Goal: Information Seeking & Learning: Learn about a topic

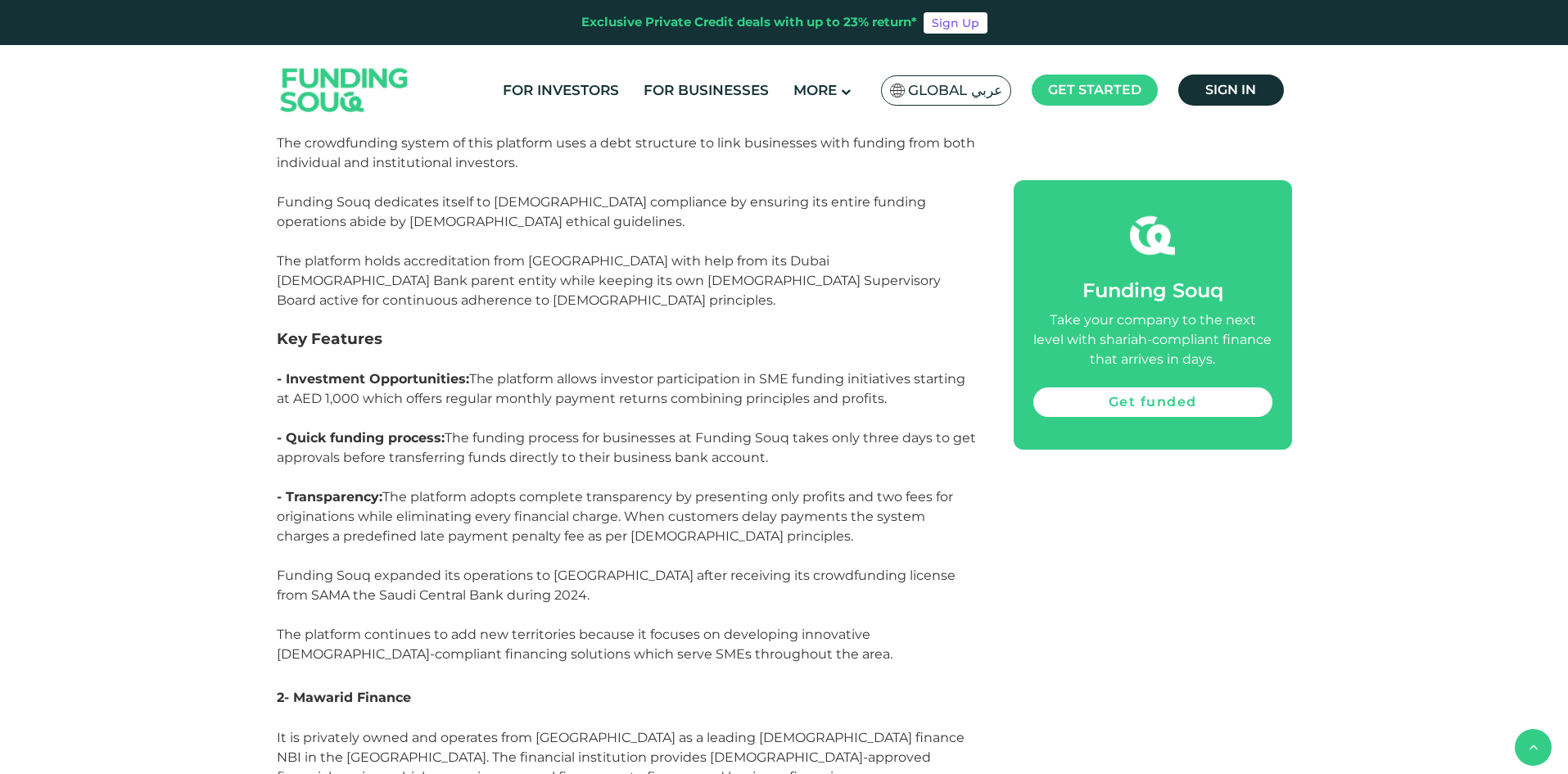
scroll to position [4750, 0]
click at [541, 369] on span "The platform allows investor participation in SME funding initiatives starting …" at bounding box center [621, 386] width 689 height 35
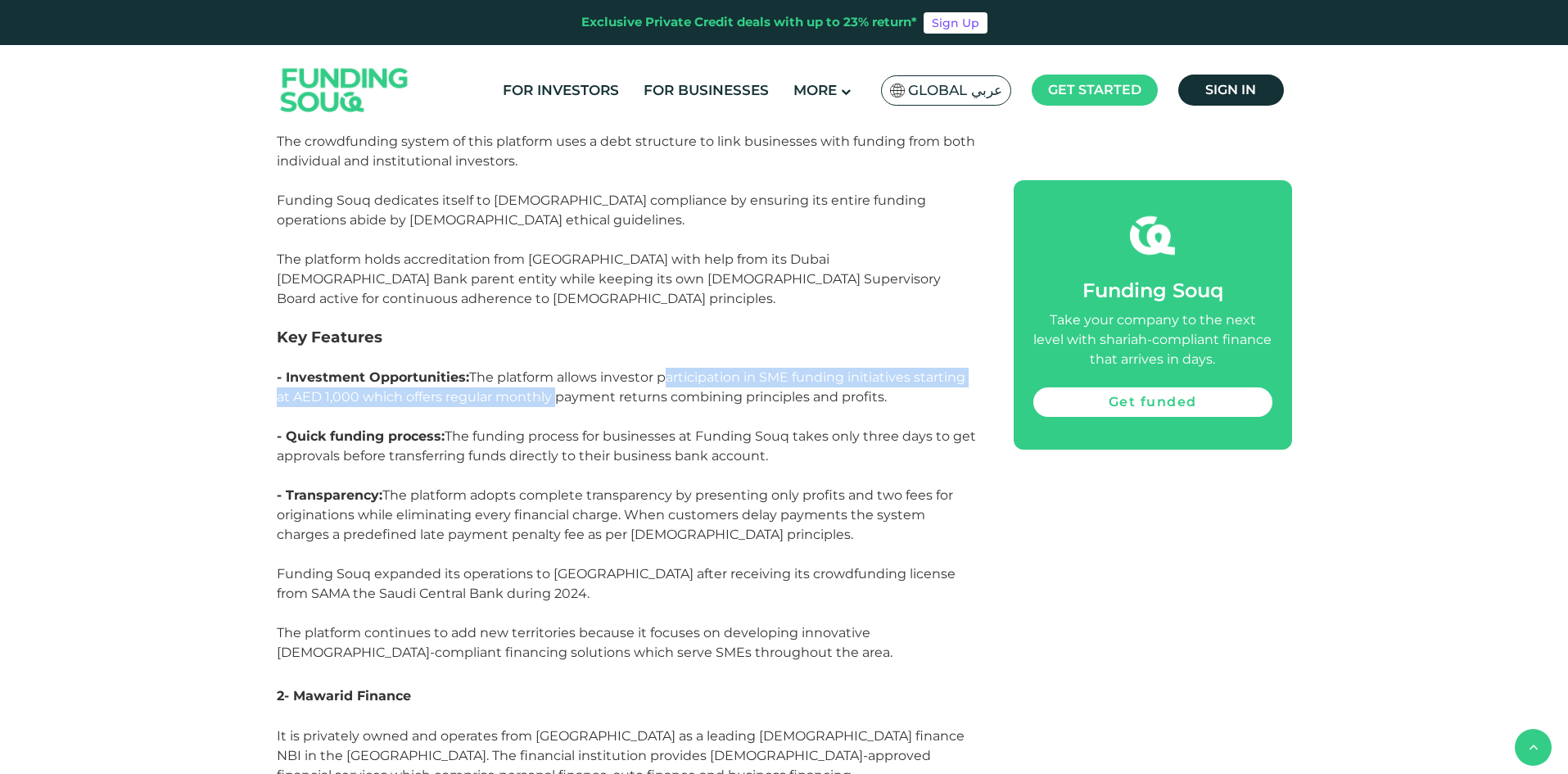
drag, startPoint x: 541, startPoint y: 292, endPoint x: 733, endPoint y: 285, distance: 192.1
click at [733, 369] on span "The platform allows investor participation in SME funding initiatives starting …" at bounding box center [621, 386] width 689 height 35
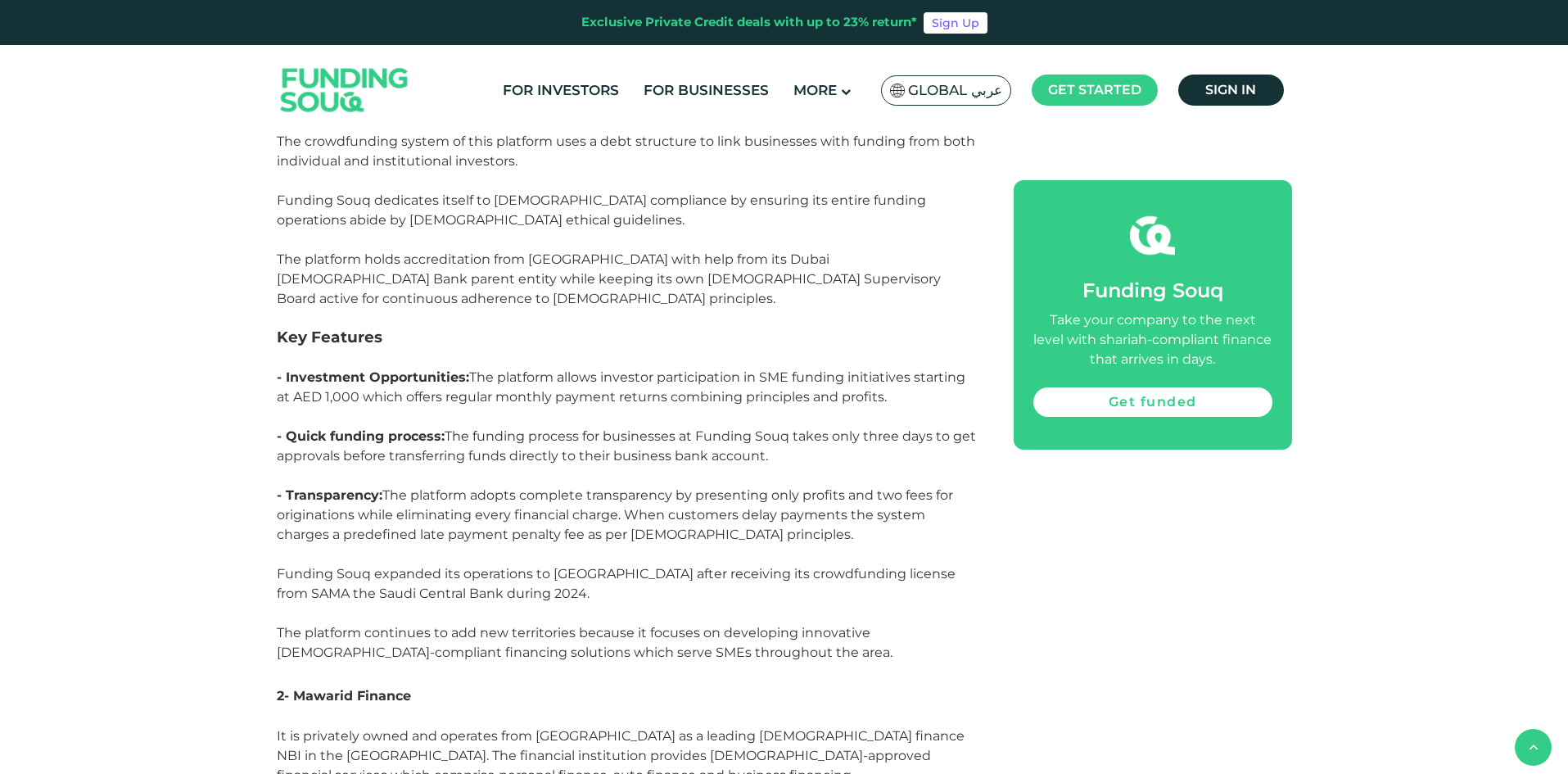
click at [780, 369] on span "The platform allows investor participation in SME funding initiatives starting …" at bounding box center [621, 386] width 689 height 35
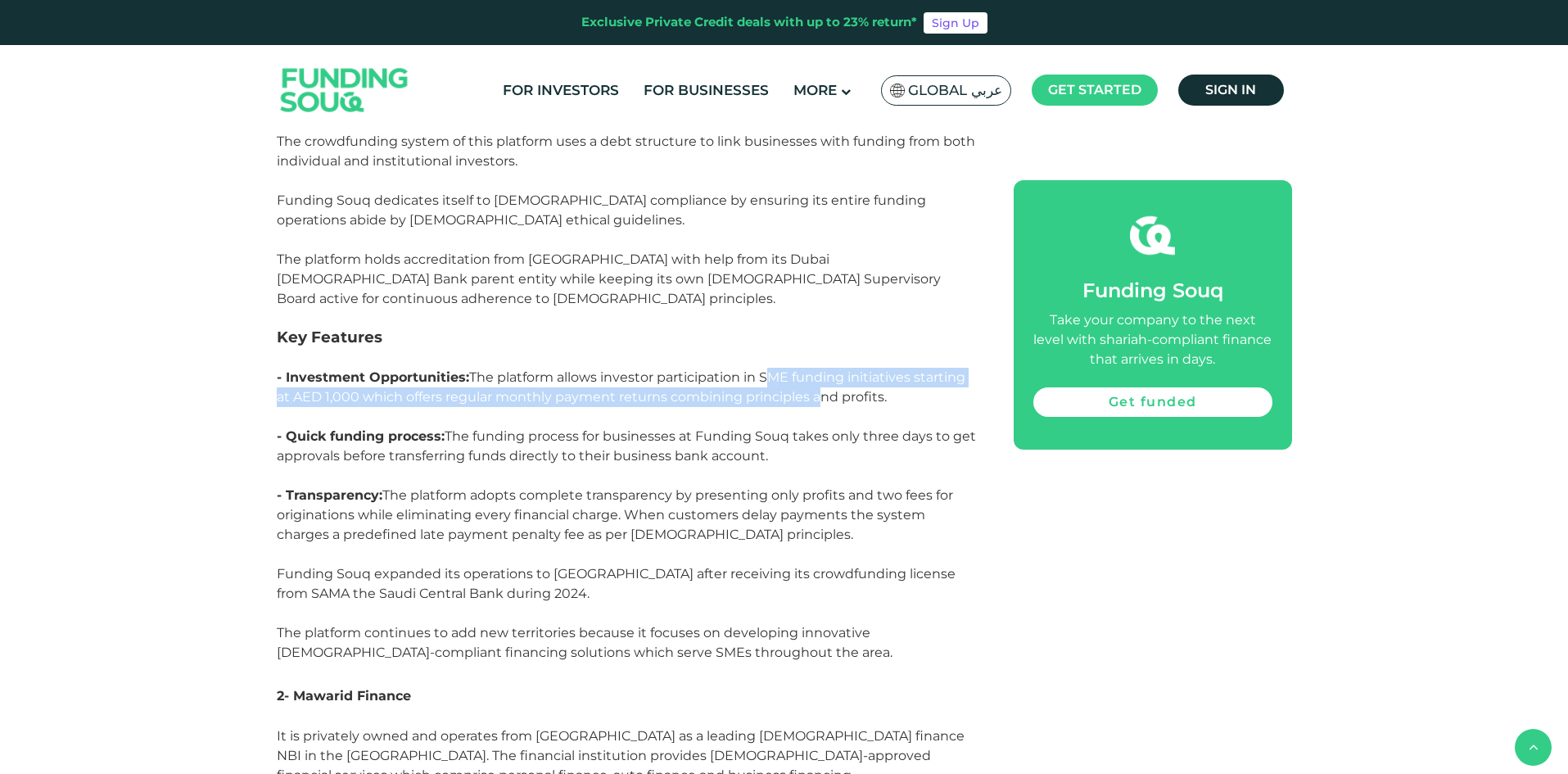
drag, startPoint x: 780, startPoint y: 280, endPoint x: 808, endPoint y: 294, distance: 31.3
click at [808, 369] on span "The platform allows investor participation in SME funding initiatives starting …" at bounding box center [621, 386] width 689 height 35
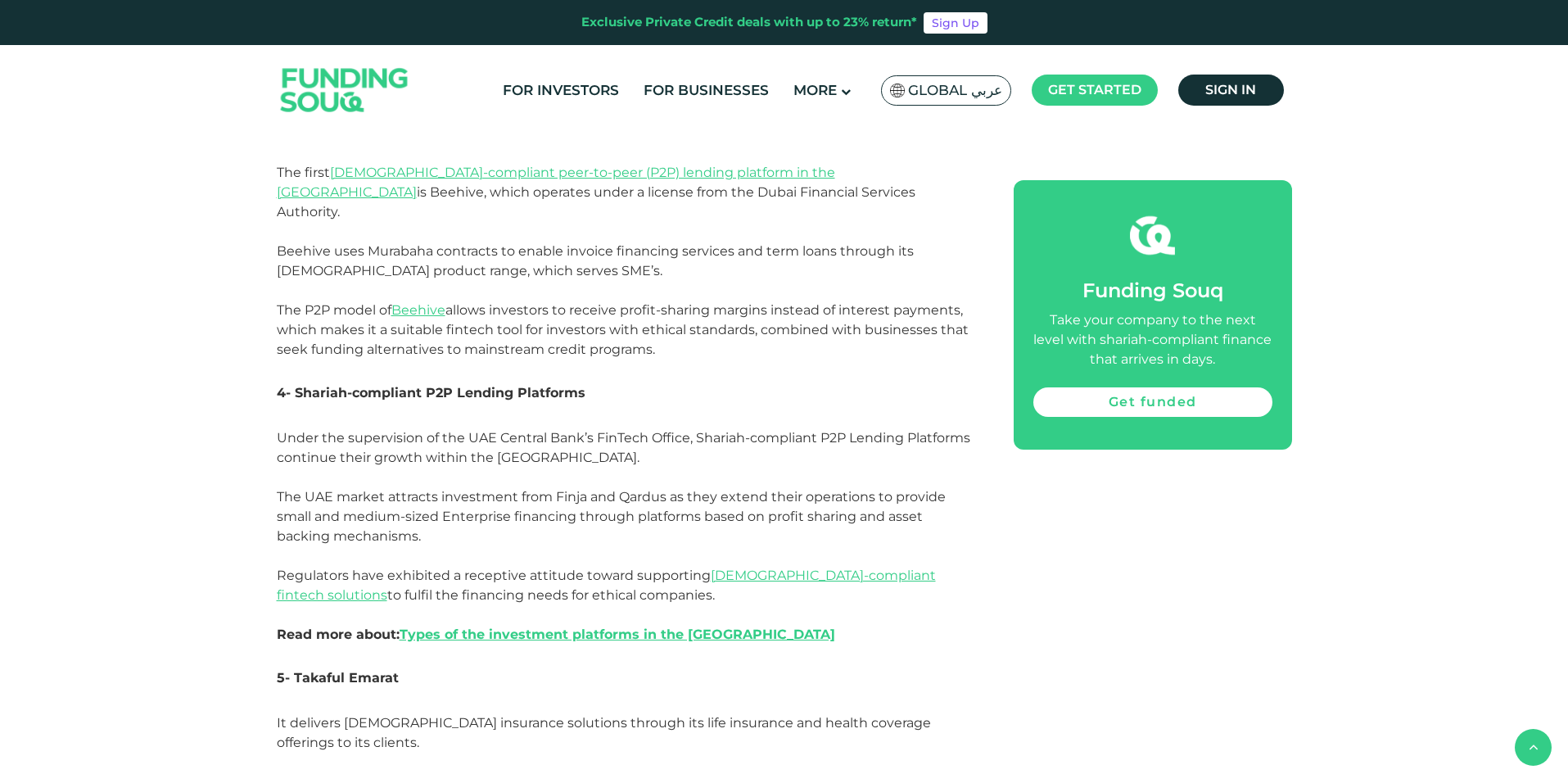
scroll to position [5568, 0]
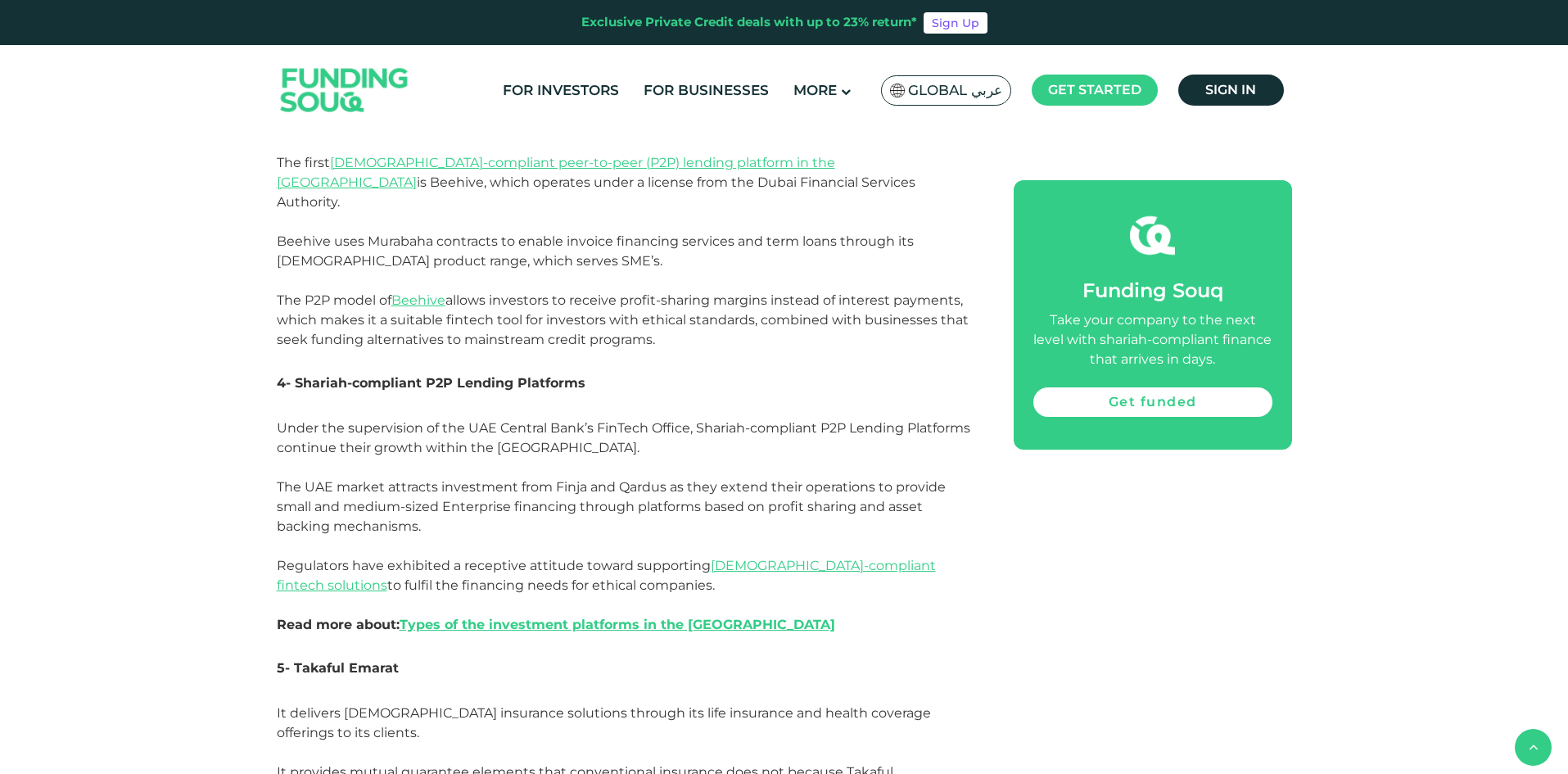
click at [304, 420] on span "Under the supervision of the UAE Central Bank’s FinTech Office, Shariah-complia…" at bounding box center [624, 525] width 693 height 212
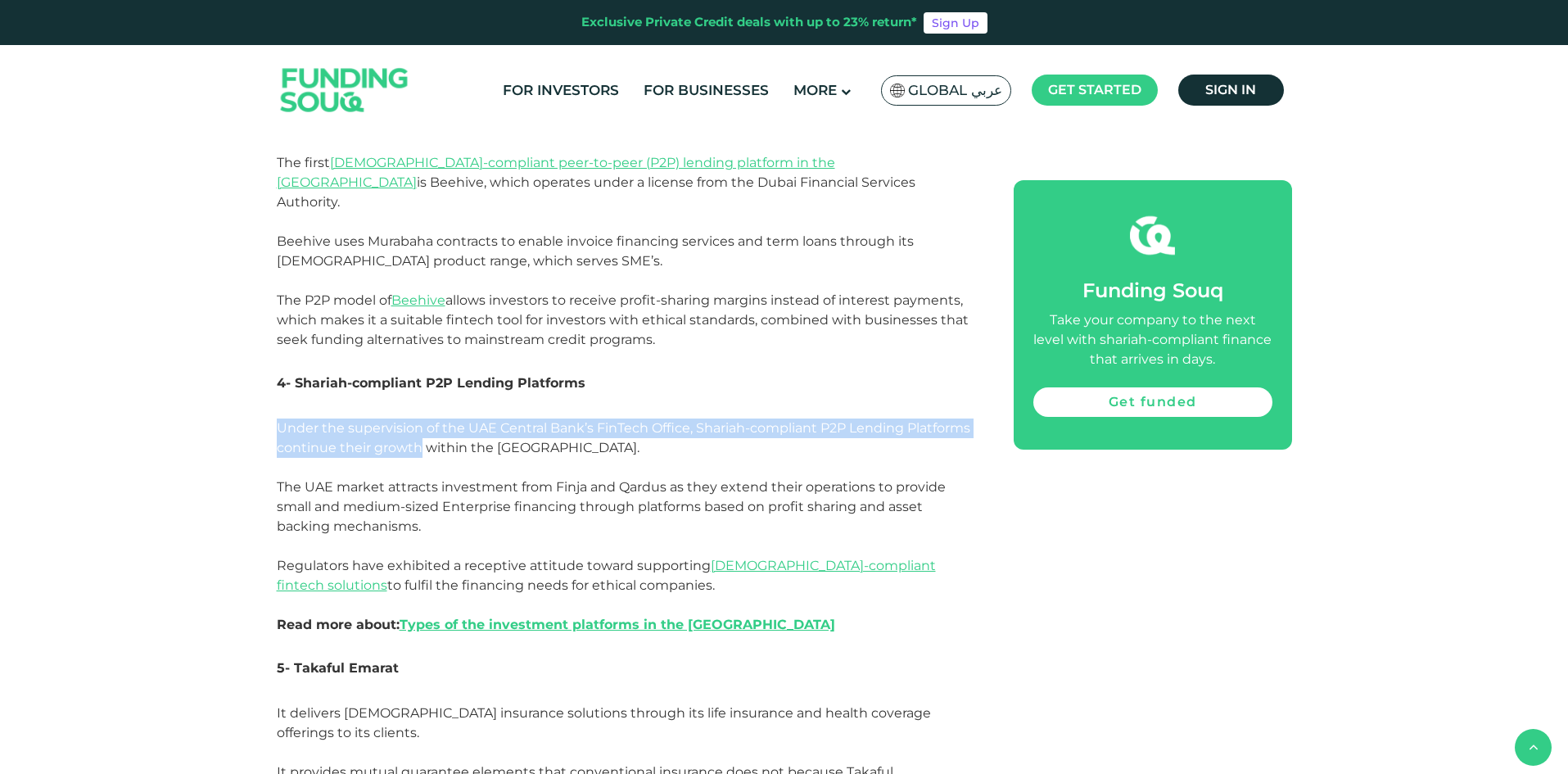
drag, startPoint x: 304, startPoint y: 310, endPoint x: 378, endPoint y: 329, distance: 76.4
click at [378, 420] on span "Under the supervision of the UAE Central Bank’s FinTech Office, Shariah-complia…" at bounding box center [624, 525] width 693 height 212
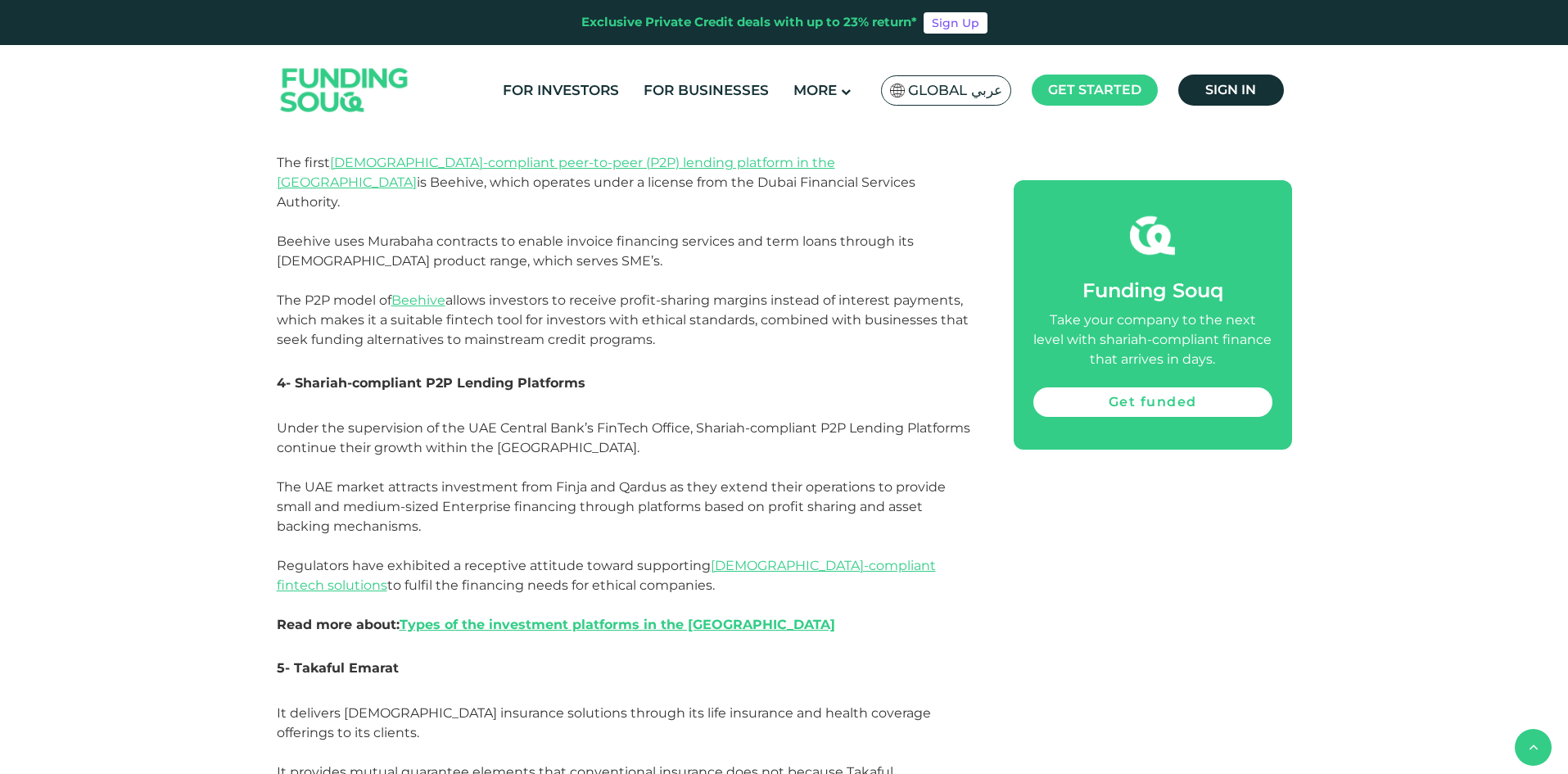
click at [305, 420] on span "Under the supervision of the UAE Central Bank’s FinTech Office, Shariah-complia…" at bounding box center [624, 525] width 693 height 212
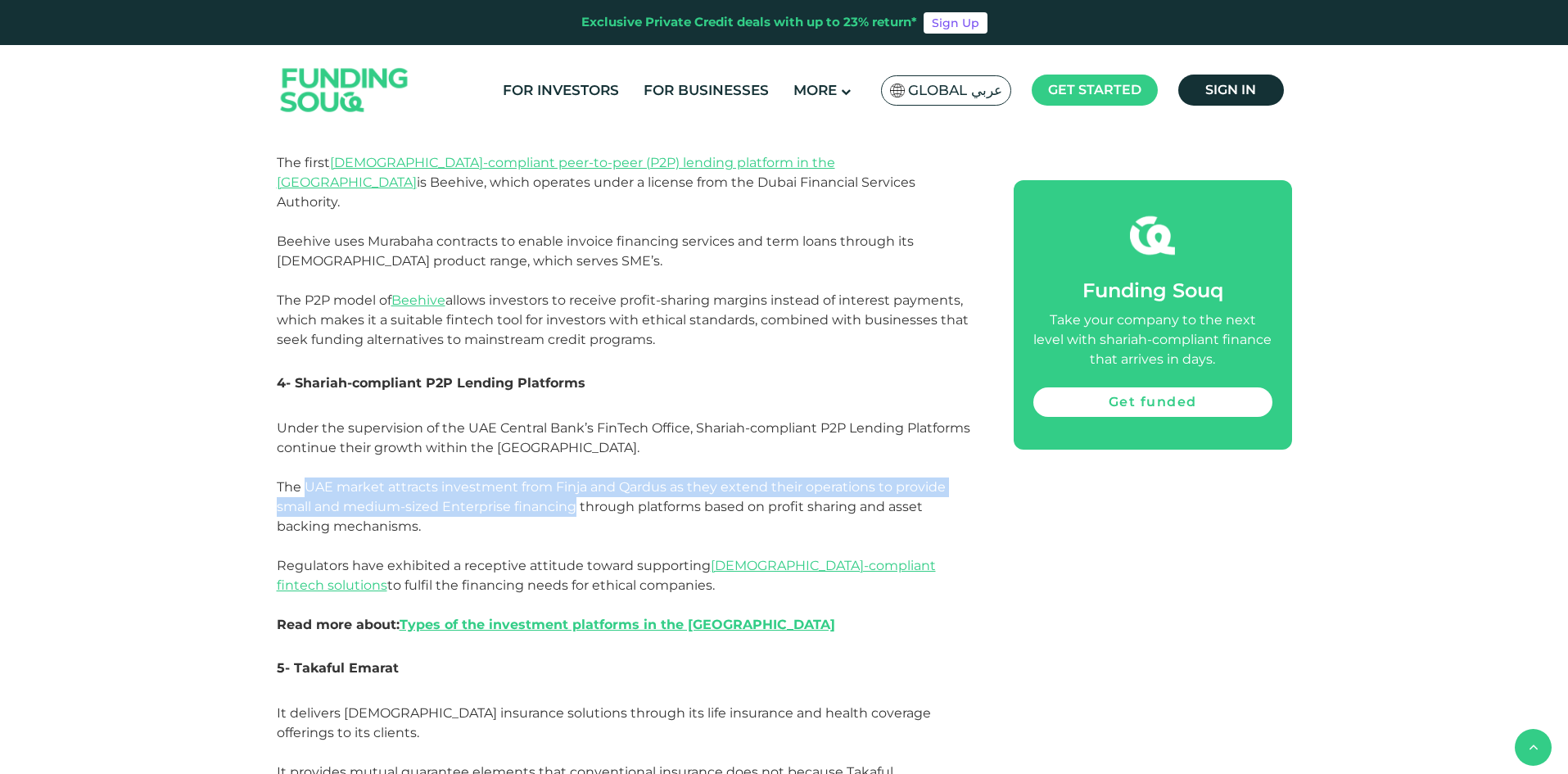
drag, startPoint x: 305, startPoint y: 364, endPoint x: 517, endPoint y: 396, distance: 214.4
click at [517, 419] on p "Under the supervision of the UAE Central Bank’s FinTech Office, Shariah-complia…" at bounding box center [627, 537] width 700 height 236
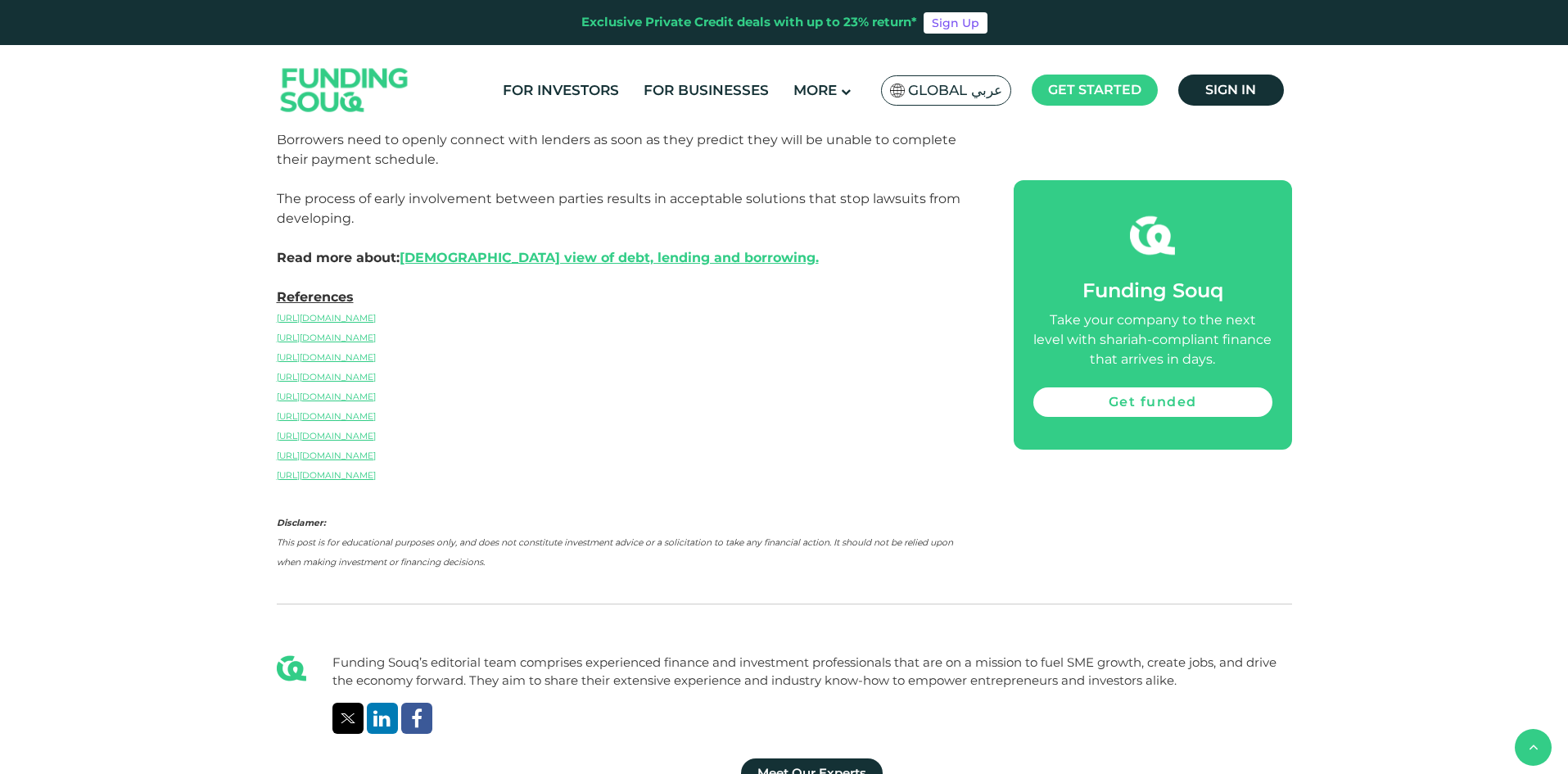
scroll to position [8926, 0]
